Goal: Go to known website: Go to known website

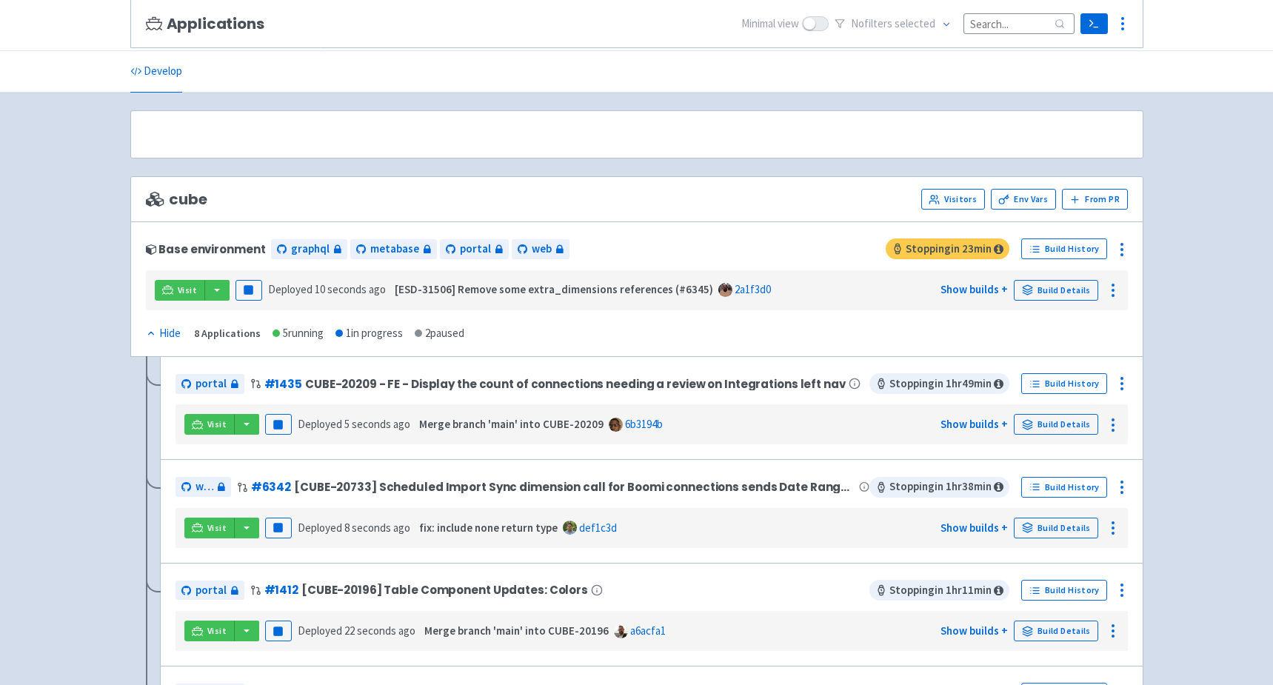
scroll to position [139, 0]
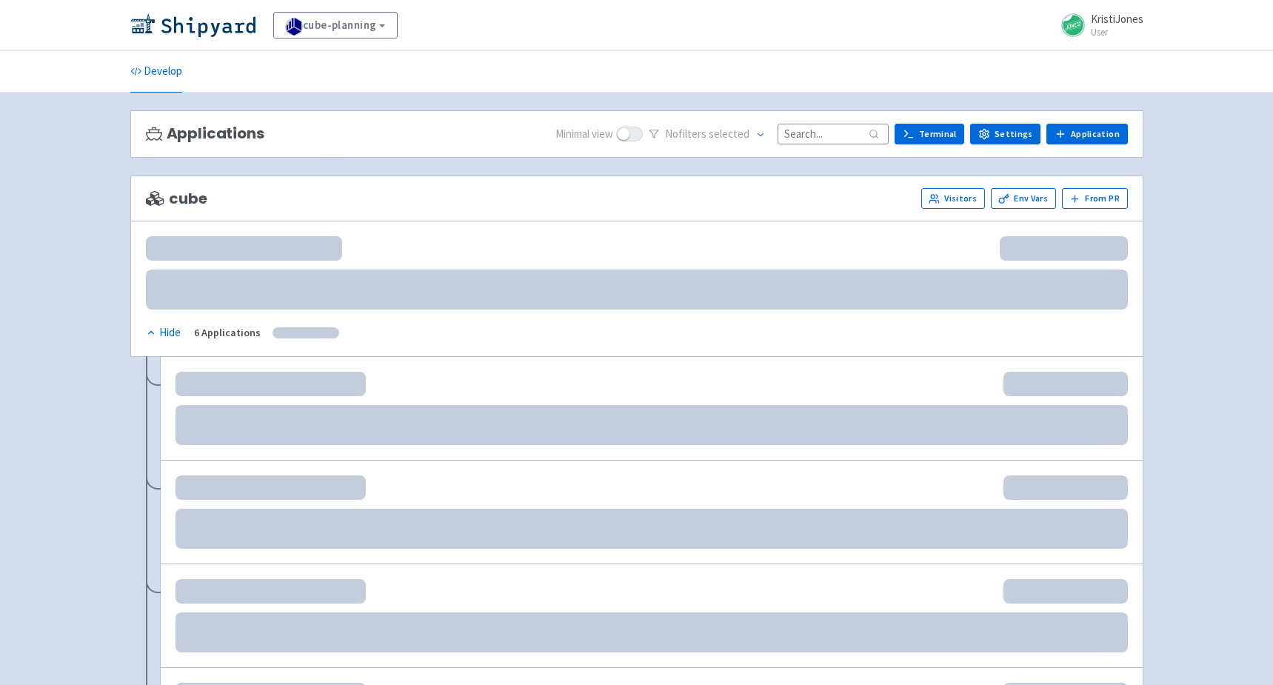
scroll to position [139, 0]
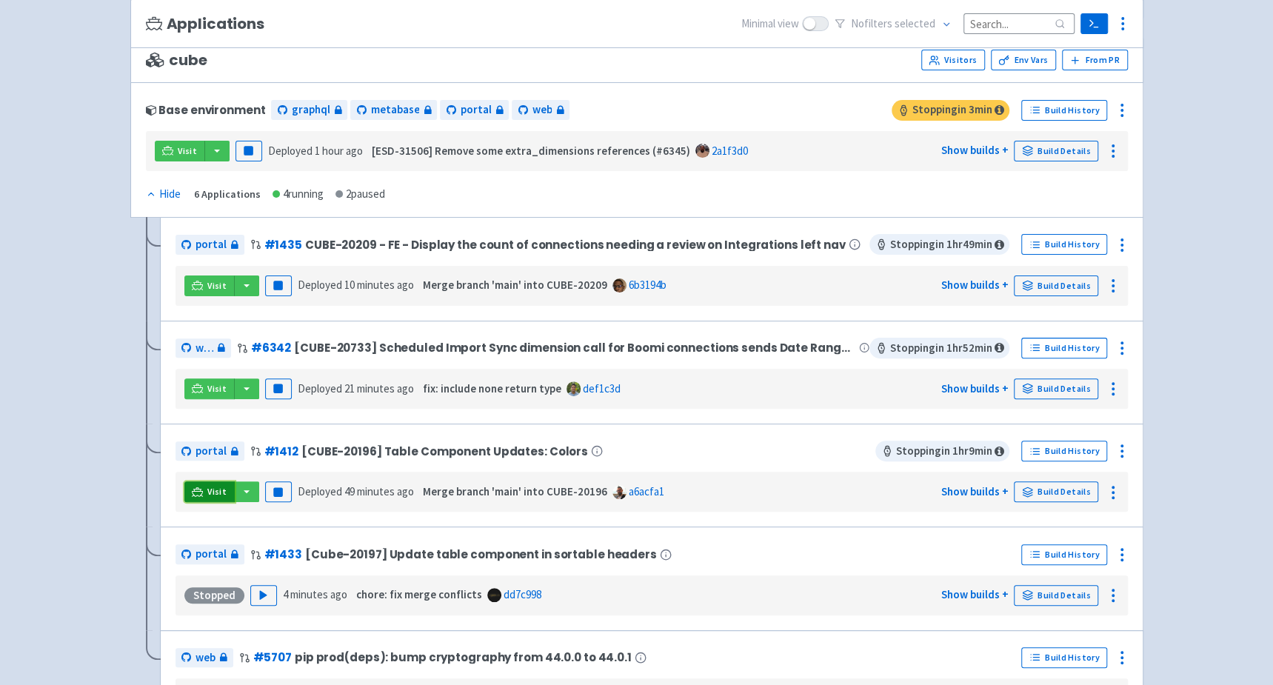
click at [203, 486] on link "Visit" at bounding box center [209, 491] width 50 height 21
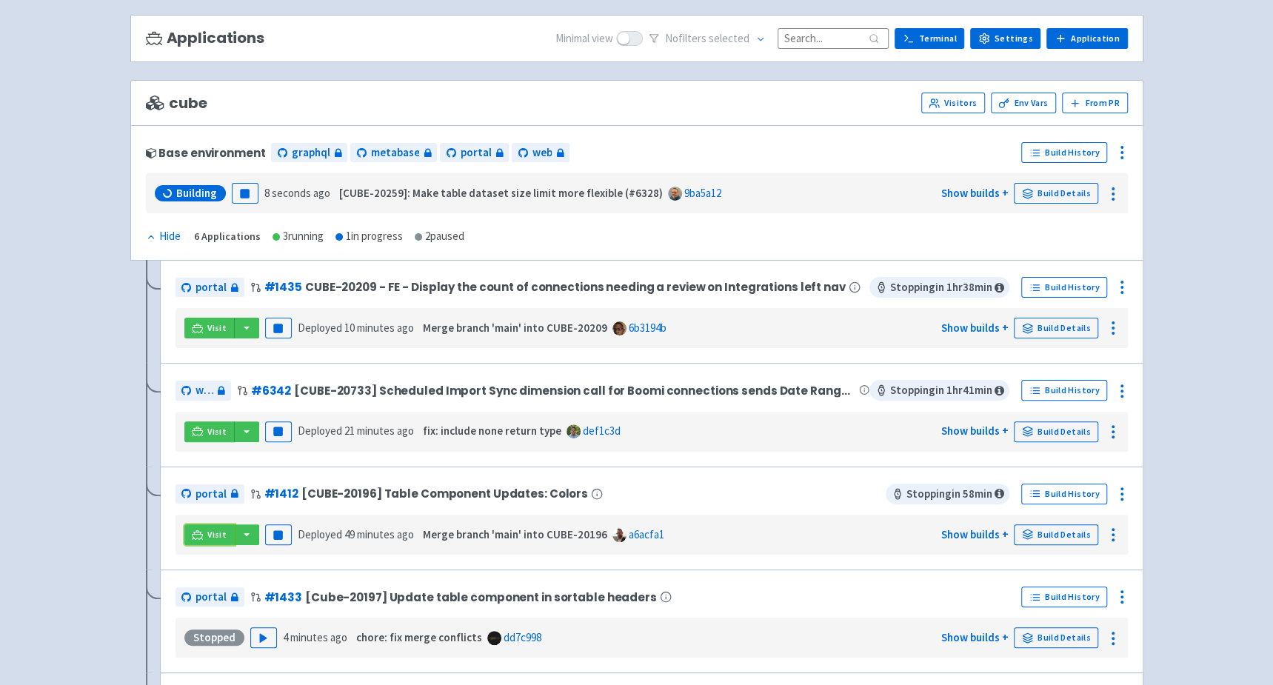
scroll to position [98, 0]
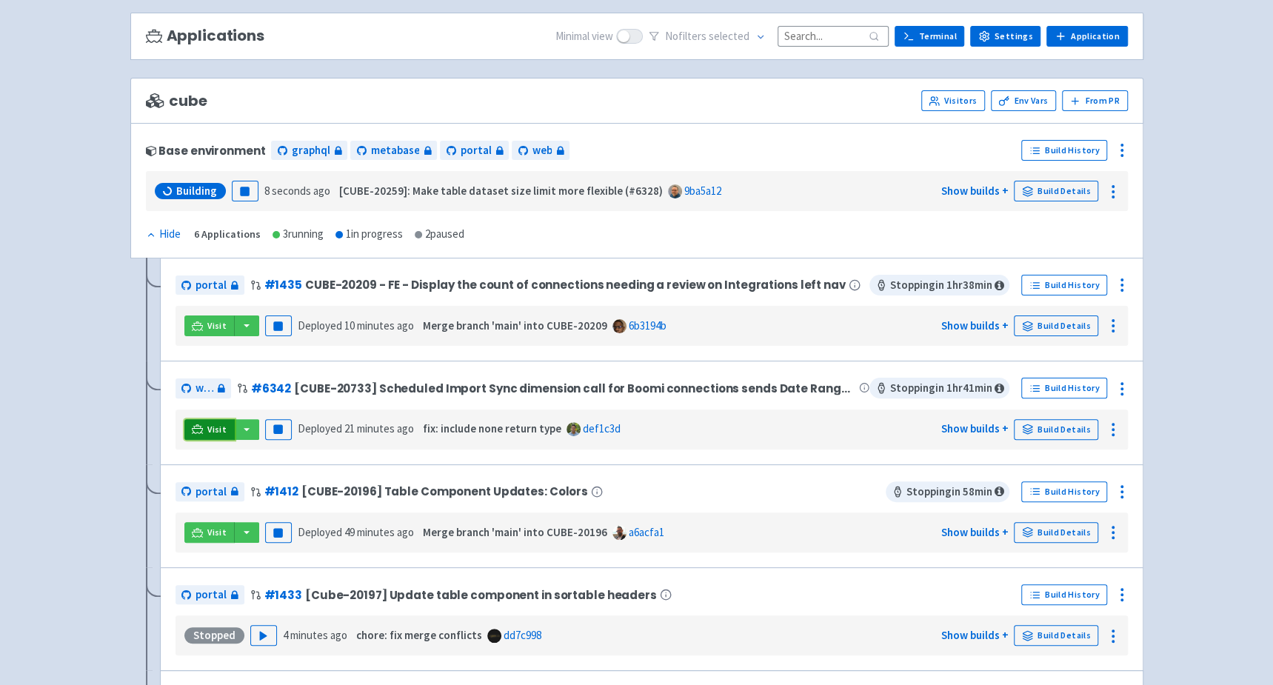
click at [208, 428] on span "Visit" at bounding box center [216, 430] width 19 height 12
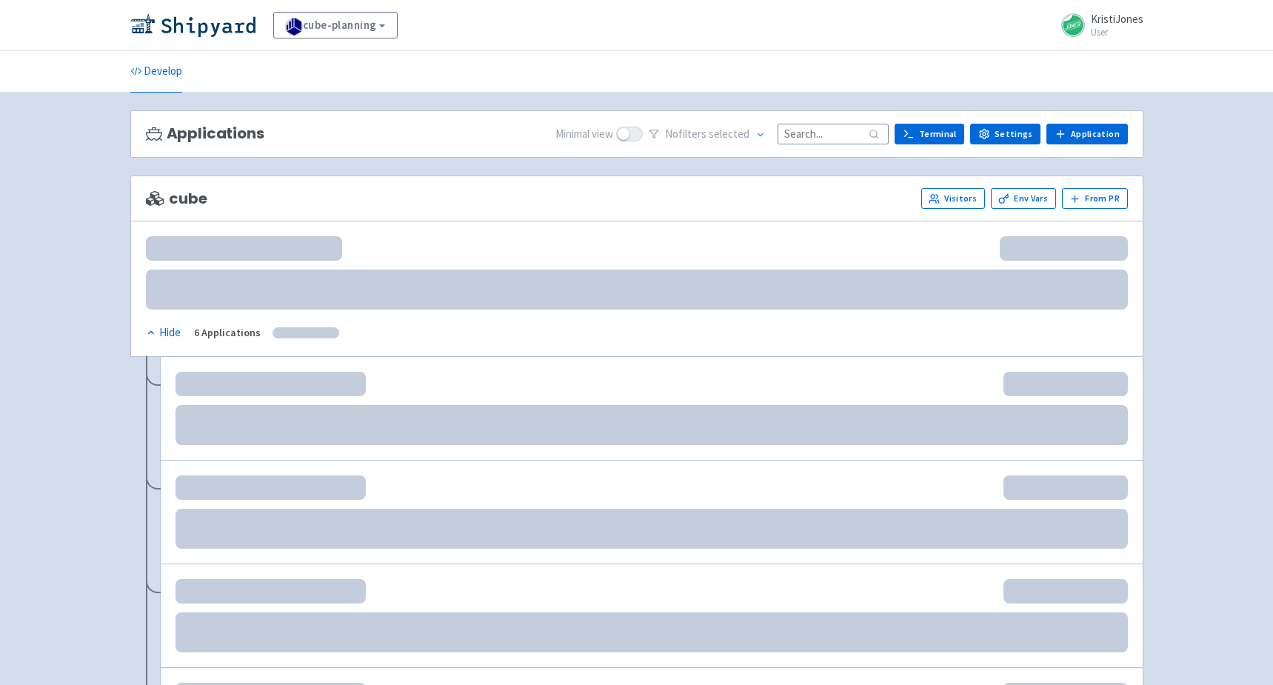
scroll to position [98, 0]
